Goal: Information Seeking & Learning: Learn about a topic

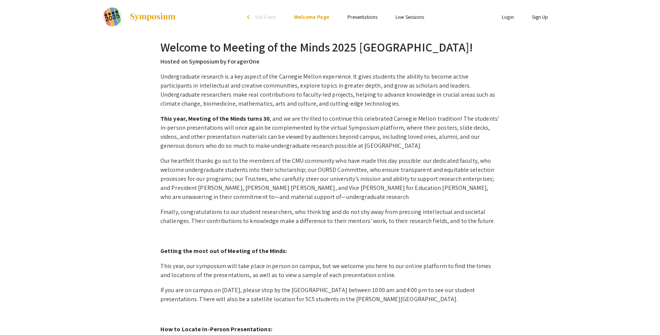
click at [371, 16] on link "Presentations" at bounding box center [362, 17] width 30 height 7
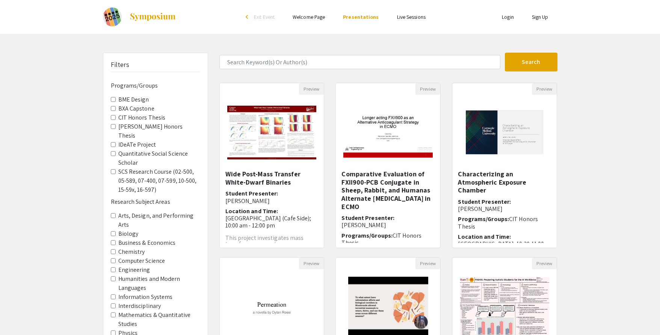
click at [112, 110] on Capstone "BXA Capstone" at bounding box center [113, 108] width 5 height 5
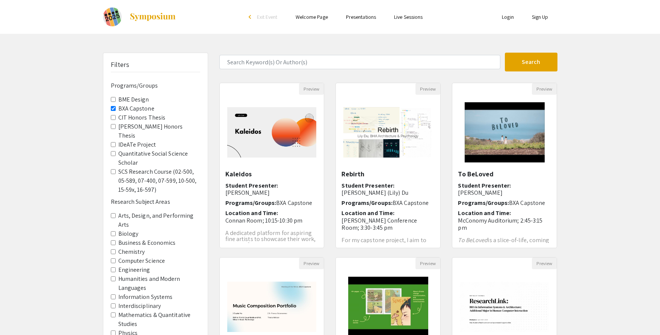
click at [114, 267] on Areas-Engineering "Engineering" at bounding box center [113, 269] width 5 height 5
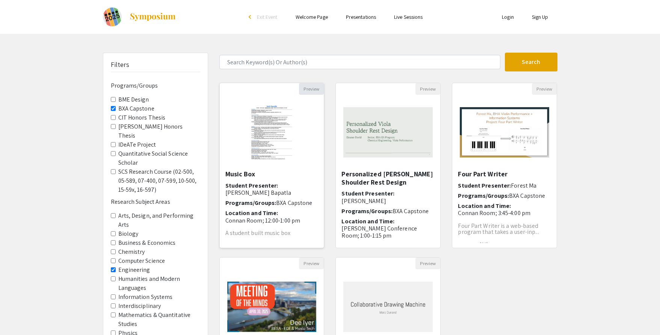
click at [315, 91] on button "Preview" at bounding box center [311, 89] width 25 height 12
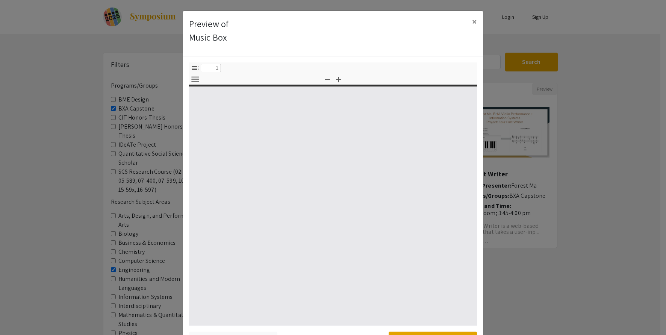
select select "custom"
type input "0"
select select "custom"
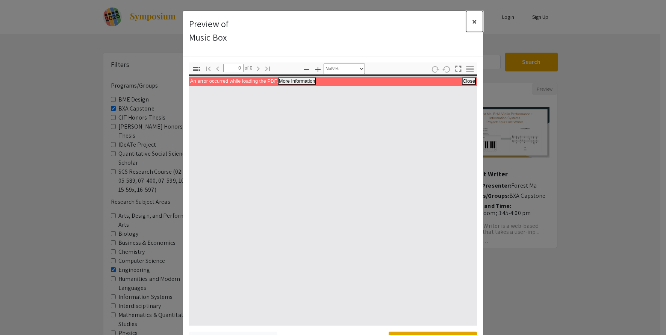
click at [476, 20] on button "×" at bounding box center [474, 21] width 17 height 21
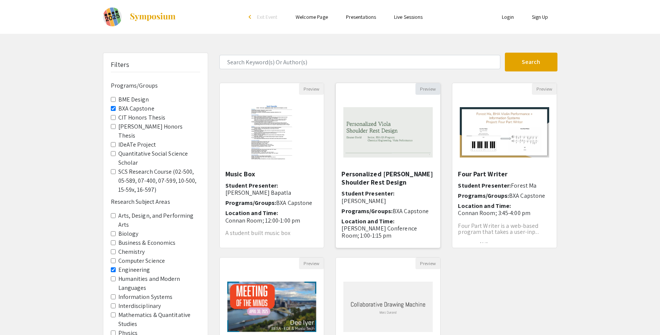
click at [428, 88] on button "Preview" at bounding box center [427, 89] width 25 height 12
select select "custom"
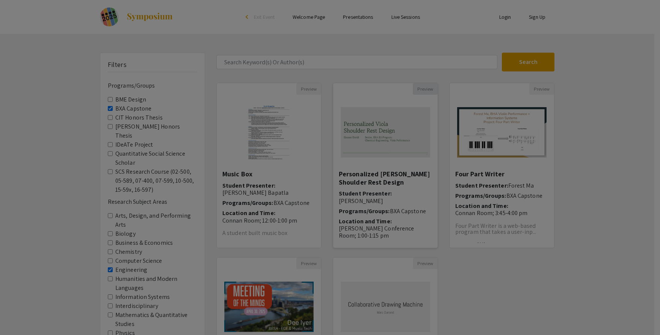
type input "0"
select select "custom"
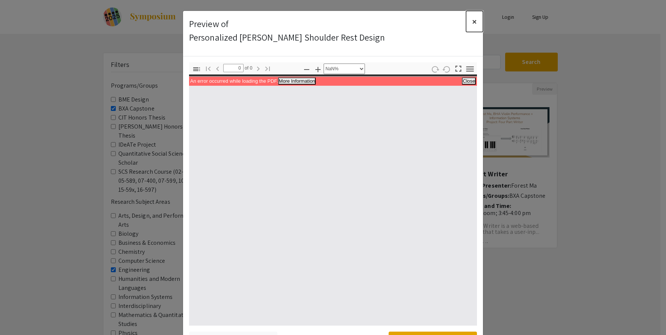
click at [474, 23] on button "×" at bounding box center [474, 21] width 17 height 21
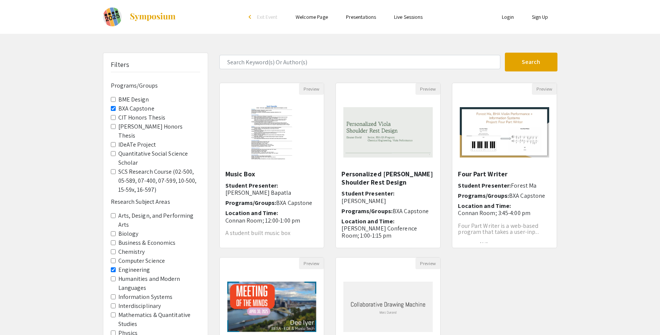
click at [384, 179] on h5 "Personalized [PERSON_NAME] Shoulder Rest Design" at bounding box center [387, 178] width 93 height 16
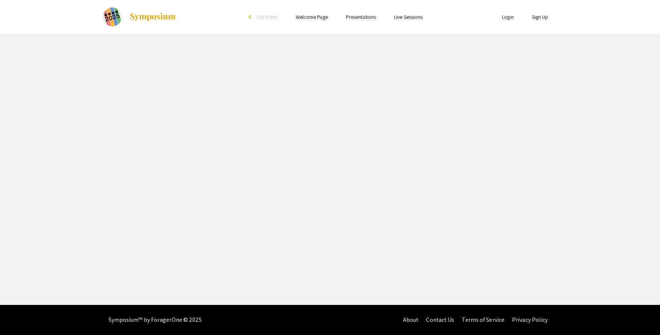
select select "custom"
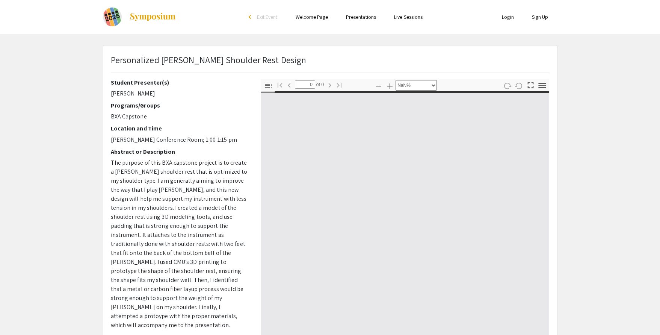
type input "1"
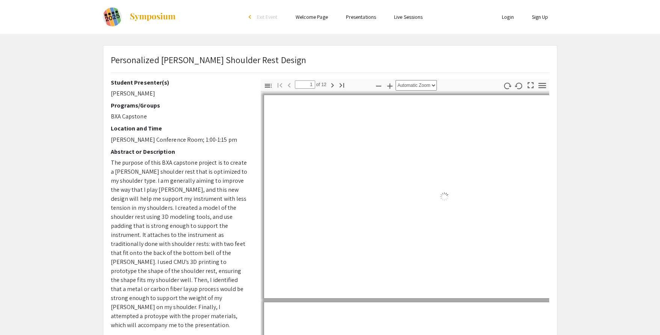
select select "auto"
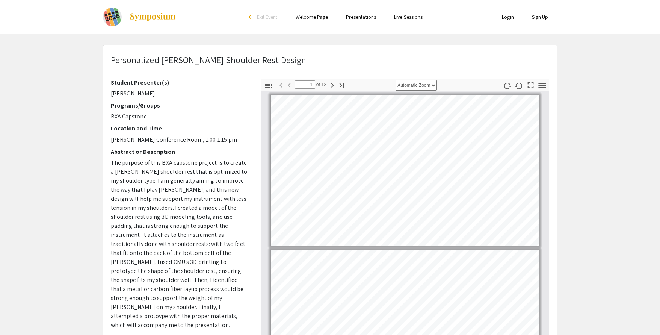
scroll to position [1, 0]
